Goal: Task Accomplishment & Management: Manage account settings

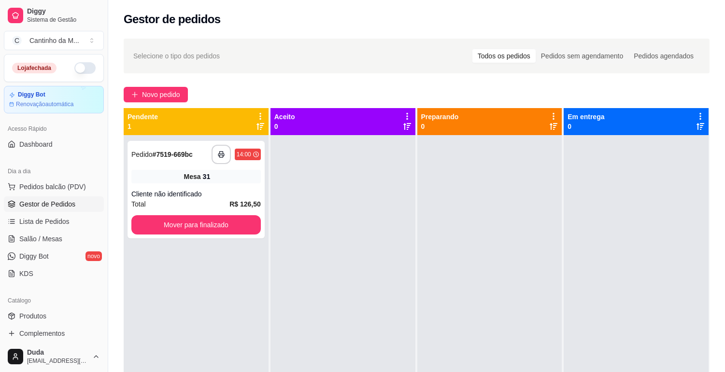
click at [162, 187] on div "**********" at bounding box center [195, 190] width 137 height 98
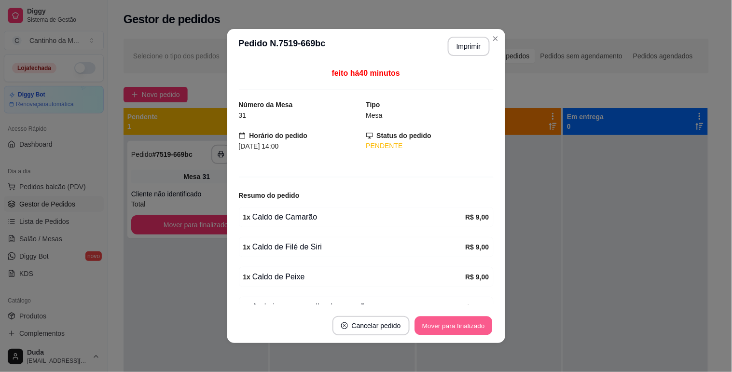
click at [468, 324] on button "Mover para finalizado" at bounding box center [454, 326] width 78 height 19
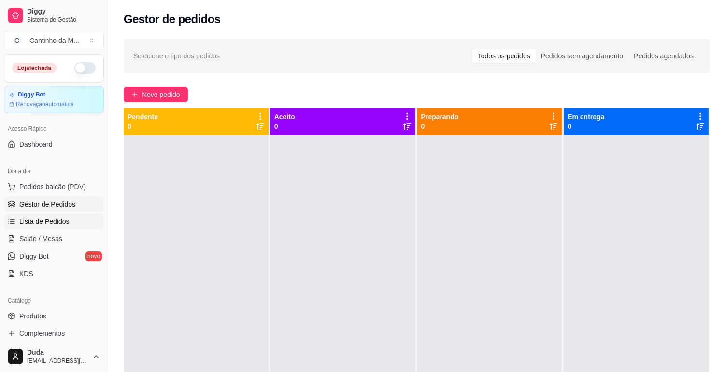
click at [39, 225] on span "Lista de Pedidos" at bounding box center [44, 222] width 50 height 10
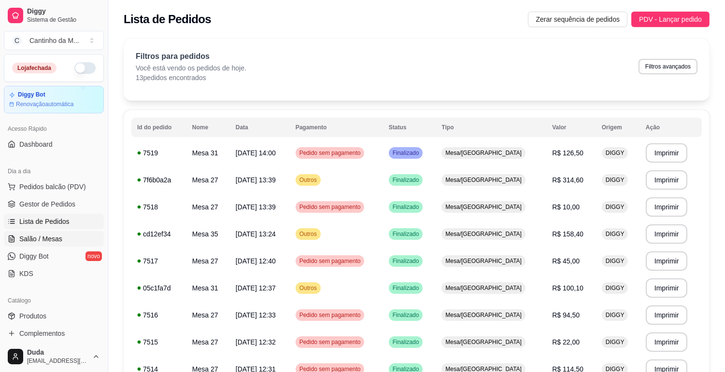
click at [37, 237] on span "Salão / Mesas" at bounding box center [40, 239] width 43 height 10
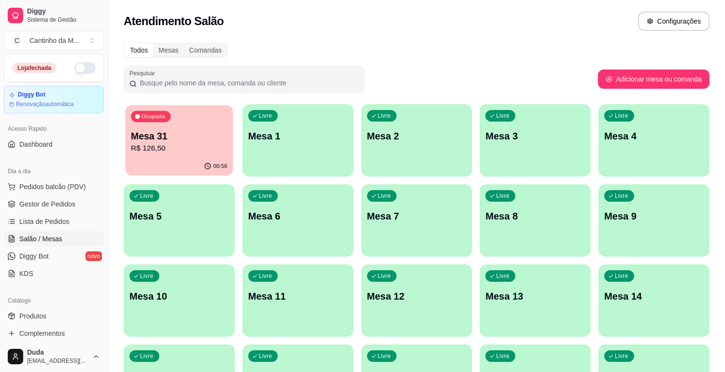
click at [177, 158] on div "00:56" at bounding box center [179, 166] width 108 height 18
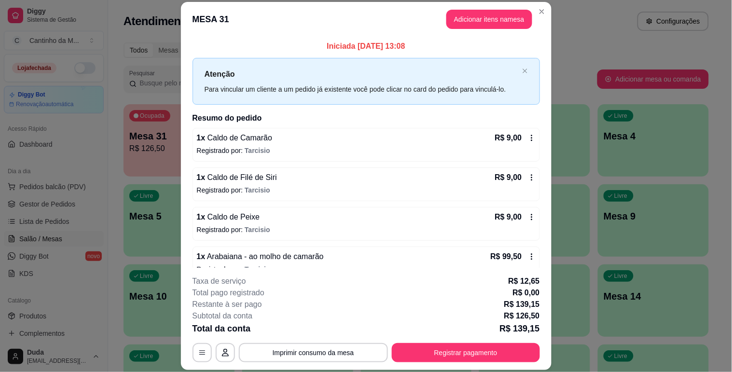
scroll to position [16, 0]
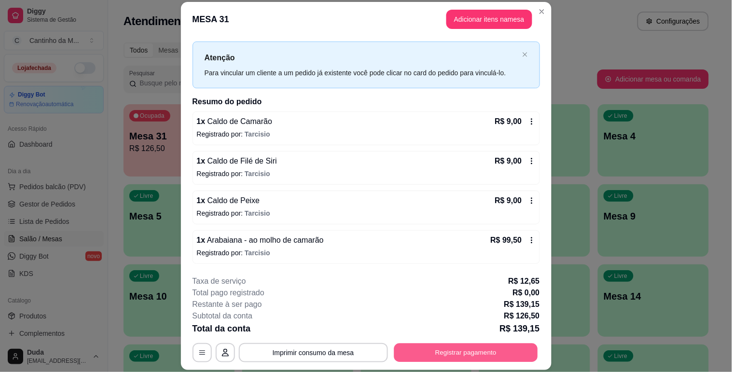
click at [425, 353] on button "Registrar pagamento" at bounding box center [466, 353] width 144 height 19
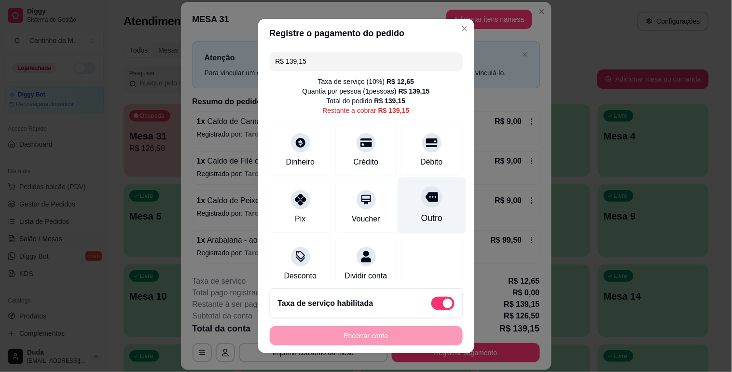
click at [421, 204] on div at bounding box center [431, 196] width 21 height 21
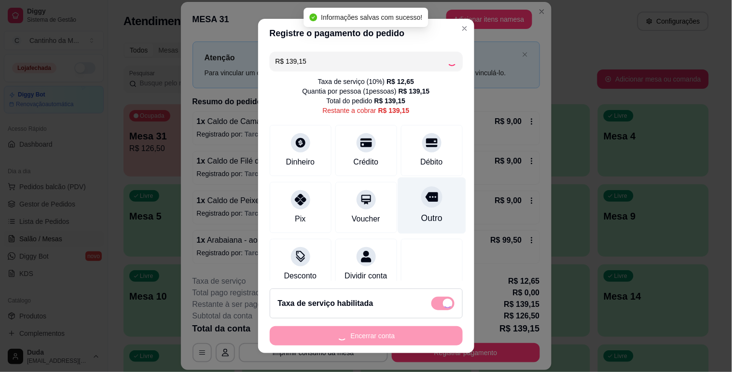
type input "R$ 0,00"
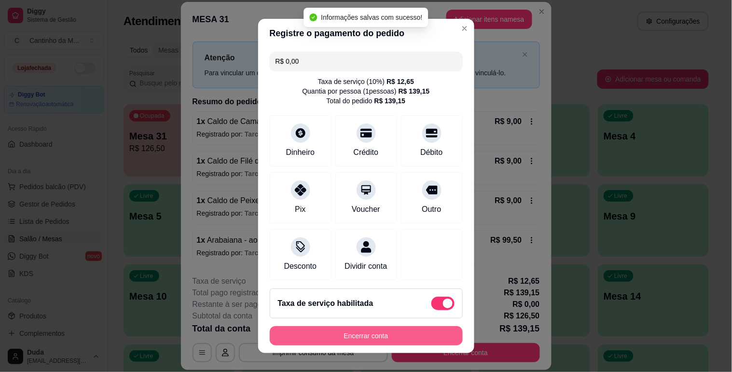
click at [389, 335] on button "Encerrar conta" at bounding box center [366, 335] width 193 height 19
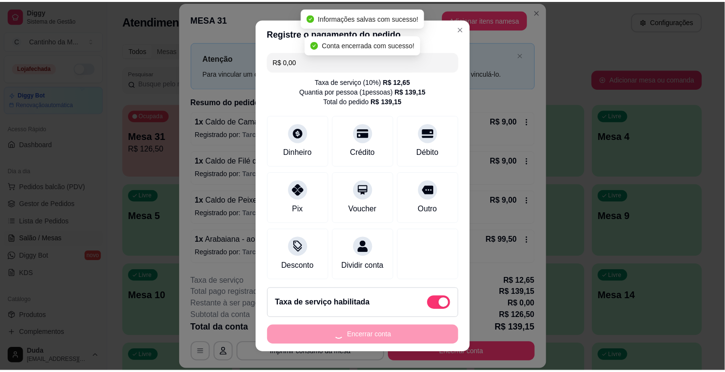
scroll to position [0, 0]
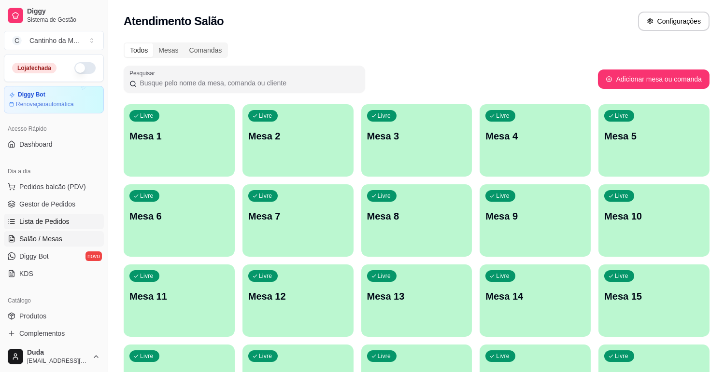
click at [31, 225] on span "Lista de Pedidos" at bounding box center [44, 222] width 50 height 10
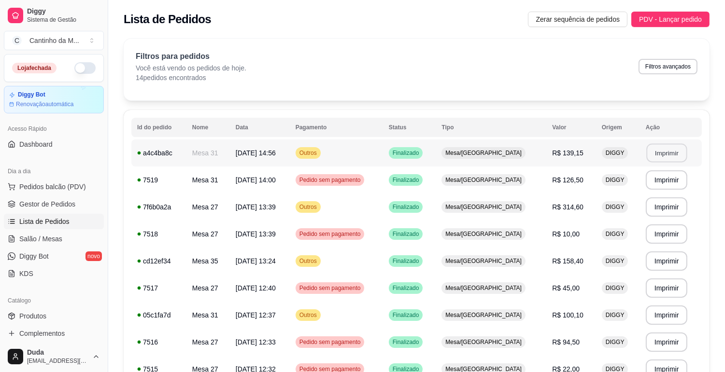
click at [673, 156] on button "Imprimir" at bounding box center [666, 153] width 41 height 19
click at [27, 204] on span "Gestor de Pedidos" at bounding box center [47, 204] width 56 height 10
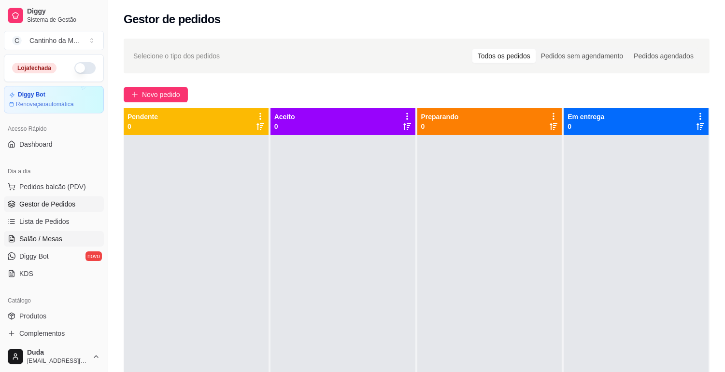
click at [37, 239] on span "Salão / Mesas" at bounding box center [40, 239] width 43 height 10
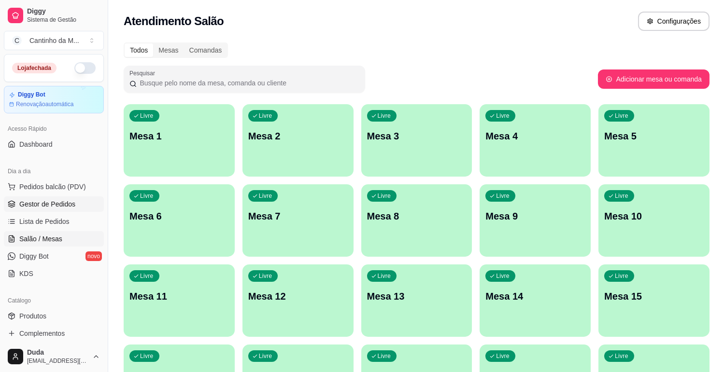
click at [49, 209] on span "Gestor de Pedidos" at bounding box center [47, 204] width 56 height 10
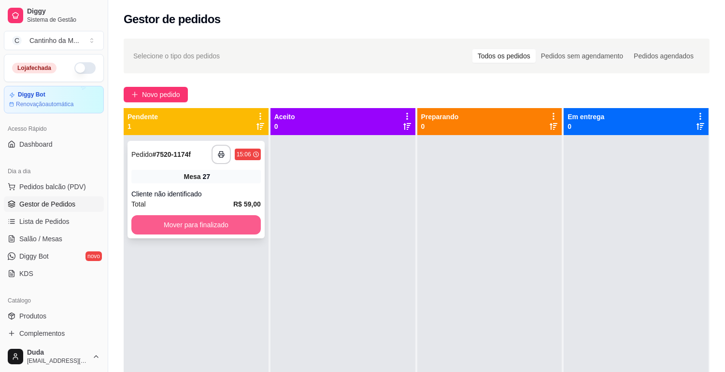
click at [199, 224] on button "Mover para finalizado" at bounding box center [195, 224] width 129 height 19
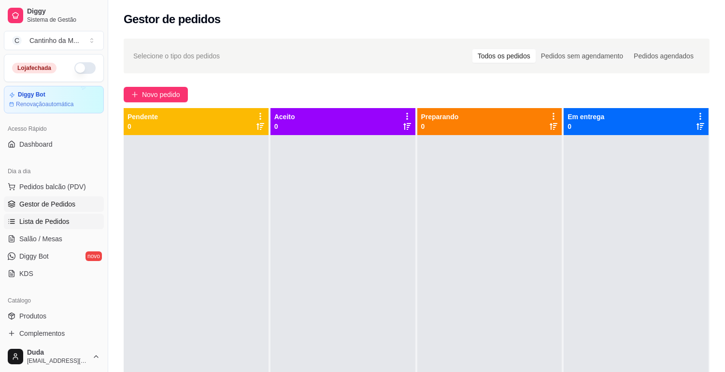
click at [42, 221] on span "Lista de Pedidos" at bounding box center [44, 222] width 50 height 10
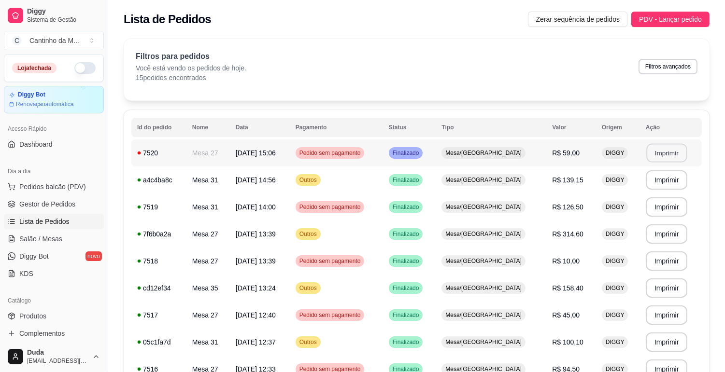
click at [659, 150] on button "Imprimir" at bounding box center [666, 153] width 41 height 19
click at [56, 196] on link "Gestor de Pedidos" at bounding box center [54, 203] width 100 height 15
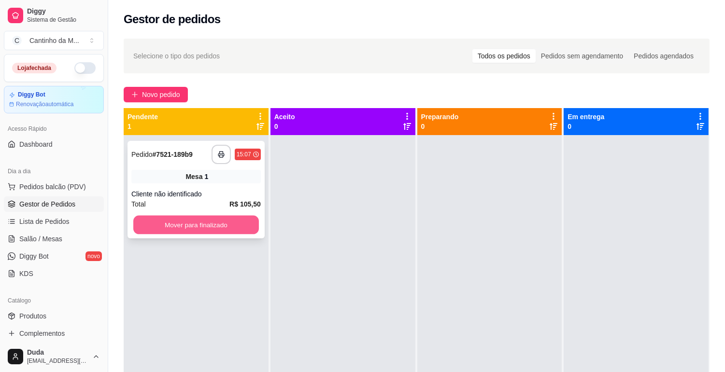
click at [180, 224] on button "Mover para finalizado" at bounding box center [196, 225] width 126 height 19
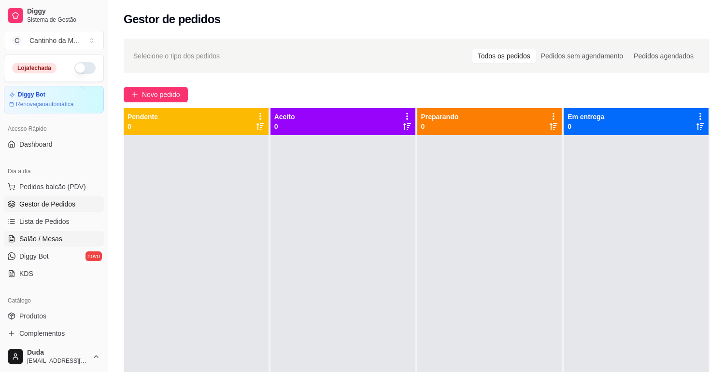
click at [56, 237] on span "Salão / Mesas" at bounding box center [40, 239] width 43 height 10
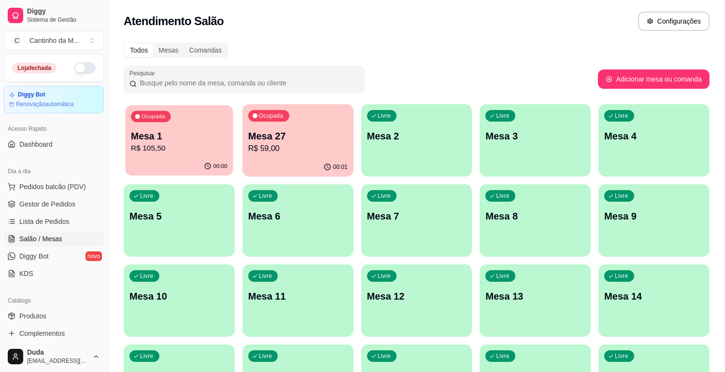
click at [163, 145] on p "R$ 105,50" at bounding box center [179, 148] width 97 height 11
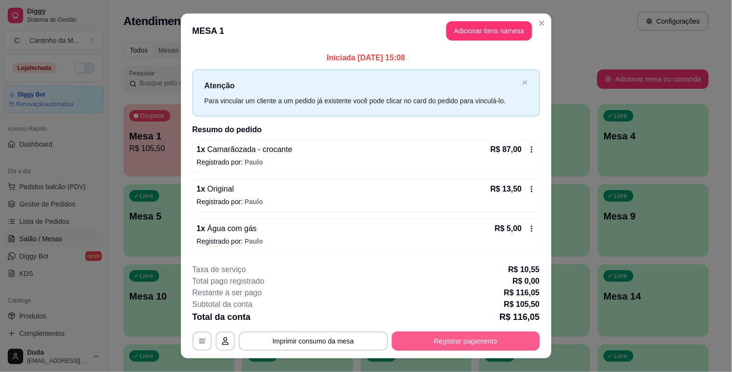
click at [473, 345] on button "Registrar pagamento" at bounding box center [466, 341] width 148 height 19
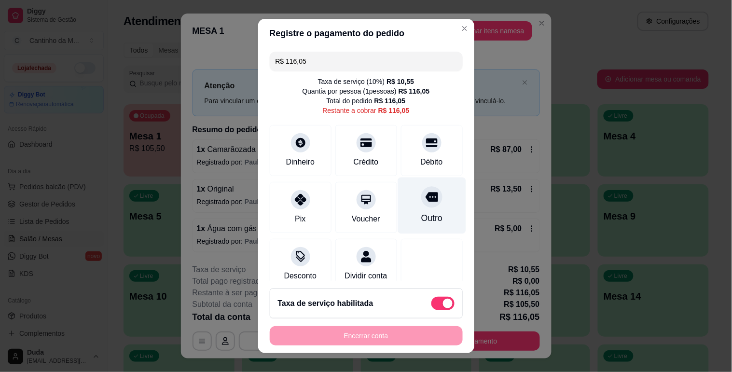
click at [421, 219] on div "Outro" at bounding box center [431, 218] width 21 height 13
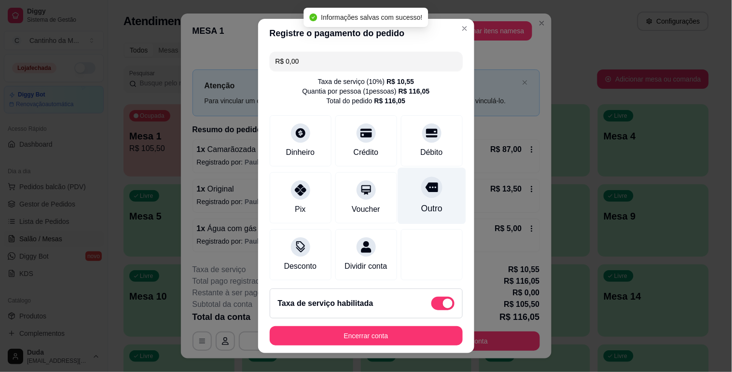
type input "R$ 0,00"
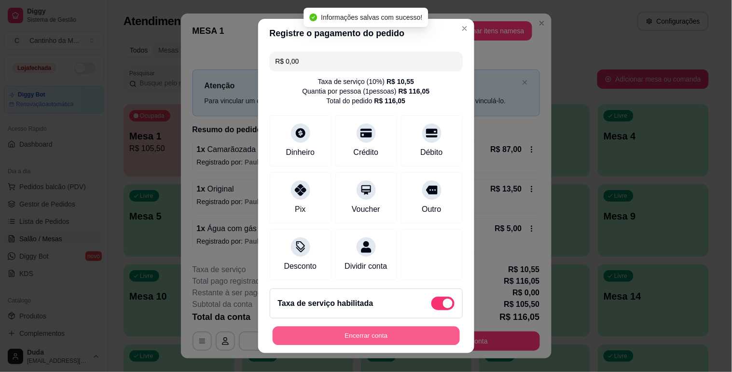
click at [411, 337] on button "Encerrar conta" at bounding box center [366, 336] width 187 height 19
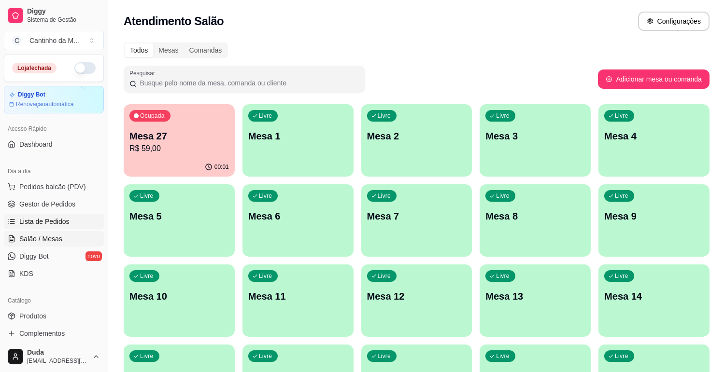
click at [53, 224] on span "Lista de Pedidos" at bounding box center [44, 222] width 50 height 10
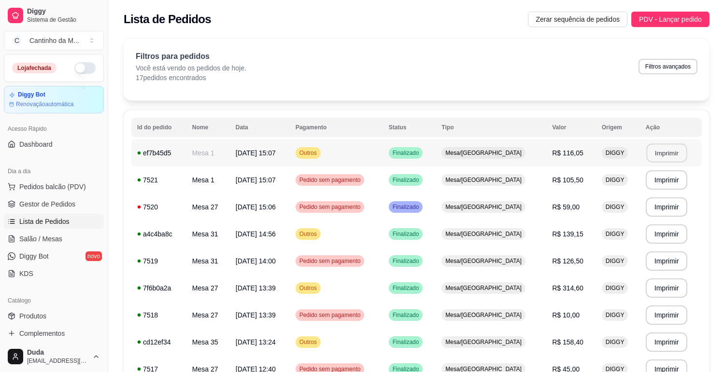
click at [658, 154] on button "Imprimir" at bounding box center [666, 153] width 41 height 19
click at [52, 208] on span "Gestor de Pedidos" at bounding box center [47, 204] width 56 height 10
